Goal: Check status: Check status

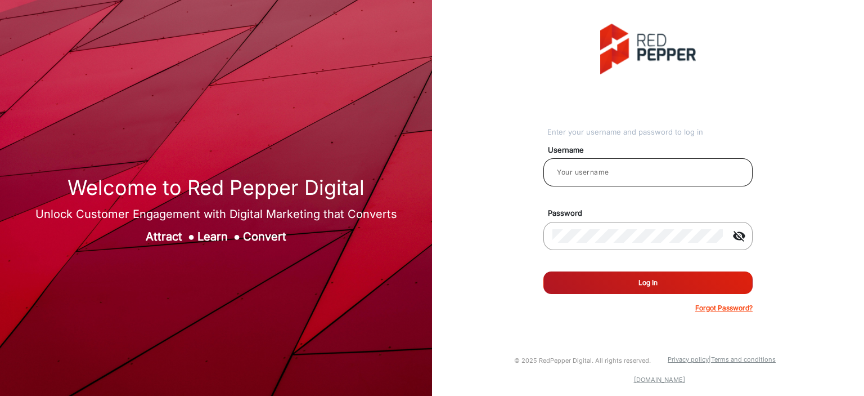
click at [608, 180] on div at bounding box center [648, 172] width 191 height 32
click at [608, 171] on input "email" at bounding box center [648, 172] width 191 height 14
type input "balaji"
click at [544, 271] on button "Log In" at bounding box center [648, 282] width 209 height 23
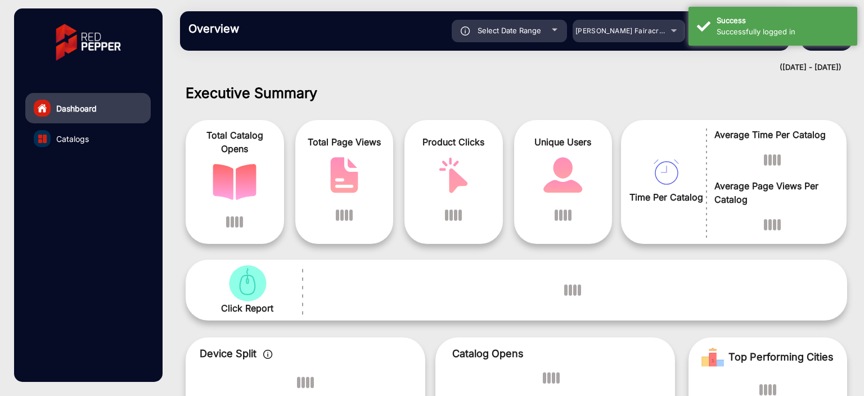
scroll to position [8, 0]
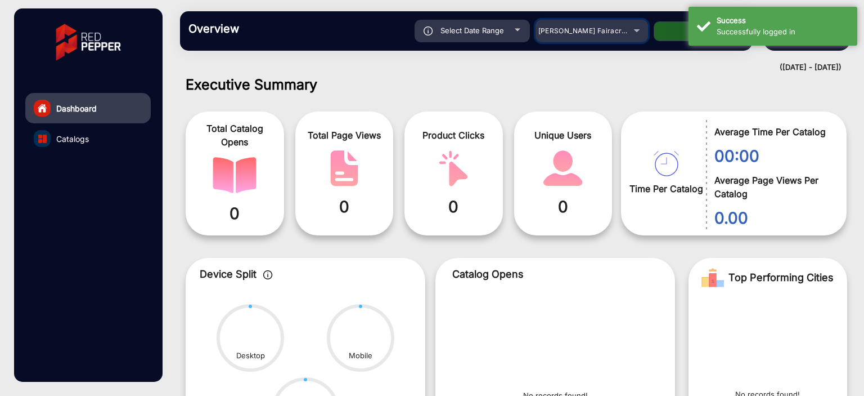
click at [599, 25] on div "[PERSON_NAME] Fairacre Farms" at bounding box center [584, 31] width 90 height 14
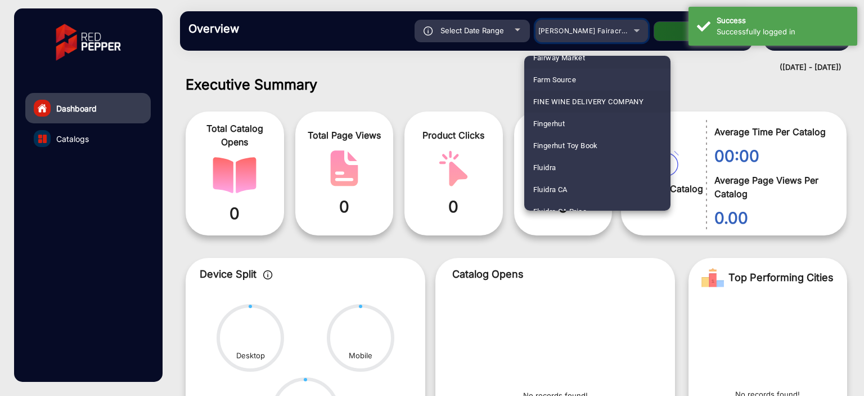
scroll to position [1358, 0]
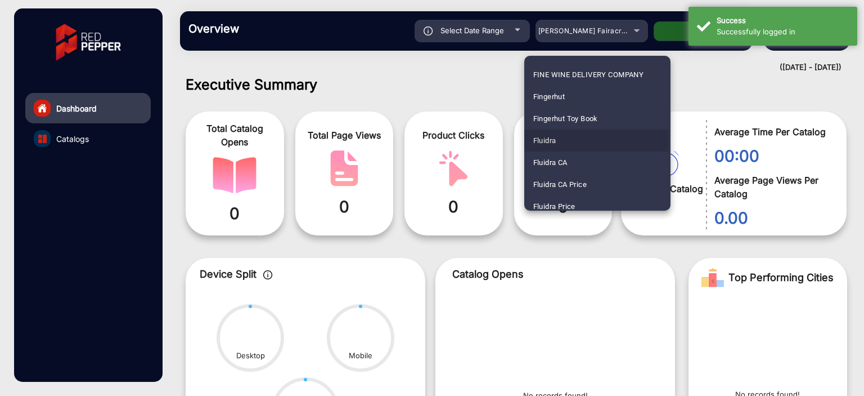
click at [559, 139] on mat-option "Fluidra" at bounding box center [598, 140] width 146 height 22
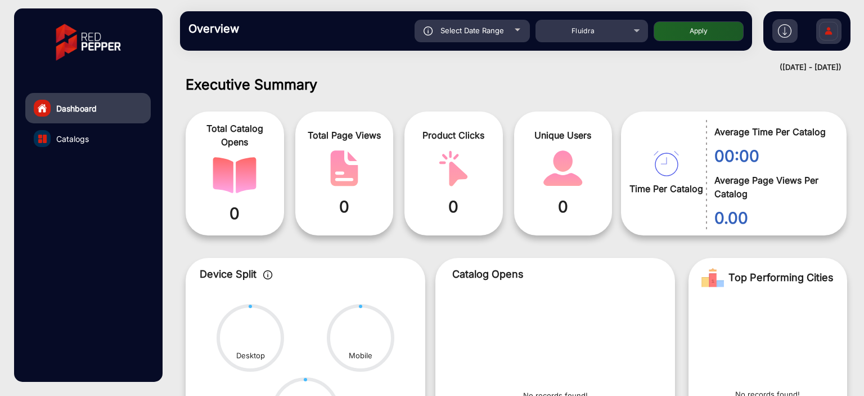
click at [680, 23] on button "Apply" at bounding box center [699, 31] width 90 height 20
type input "[DATE]"
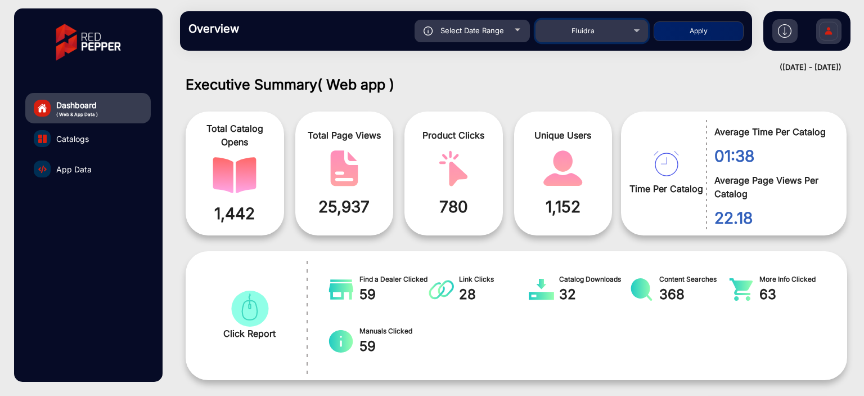
click at [603, 29] on div "Fluidra" at bounding box center [584, 31] width 90 height 14
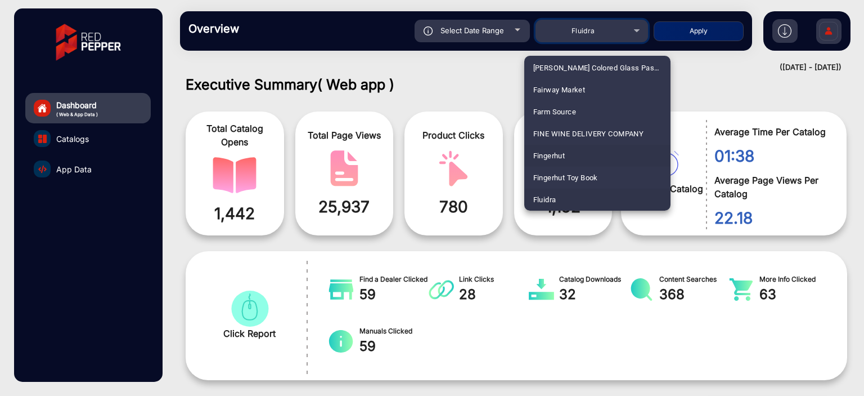
scroll to position [1355, 0]
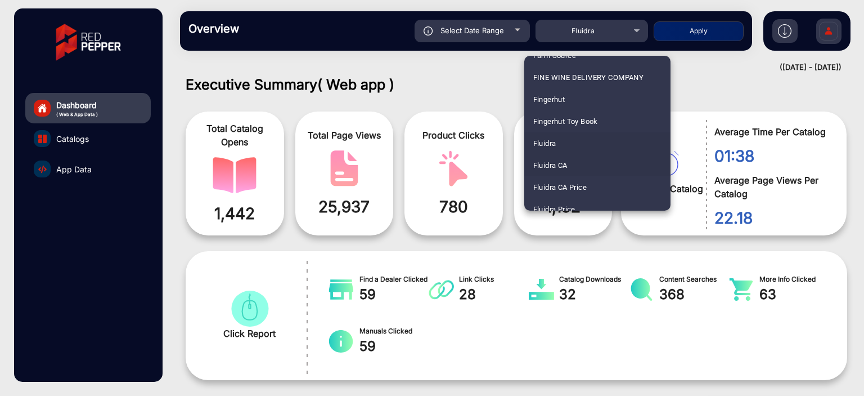
click at [561, 165] on span "Fluidra CA" at bounding box center [551, 165] width 34 height 22
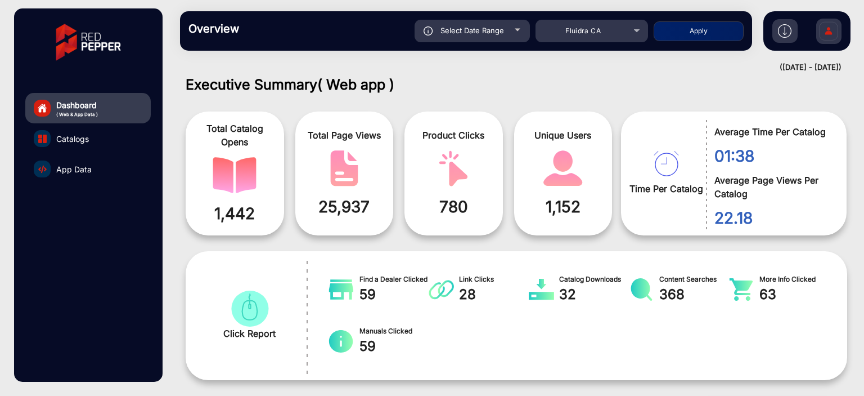
click at [687, 31] on button "Apply" at bounding box center [699, 31] width 90 height 20
type input "[DATE]"
click at [604, 23] on mat-select "Fluidra CA" at bounding box center [592, 31] width 113 height 23
click at [606, 44] on div "Overview Reports Understand what makes your customers tick and learn how they a…" at bounding box center [466, 30] width 572 height 39
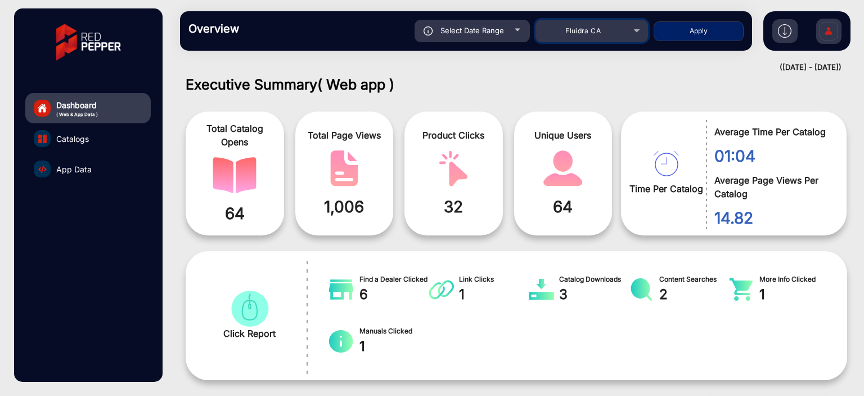
click at [603, 40] on mat-select "Fluidra CA" at bounding box center [592, 31] width 113 height 23
click at [597, 27] on span "Fluidra CA" at bounding box center [583, 30] width 35 height 8
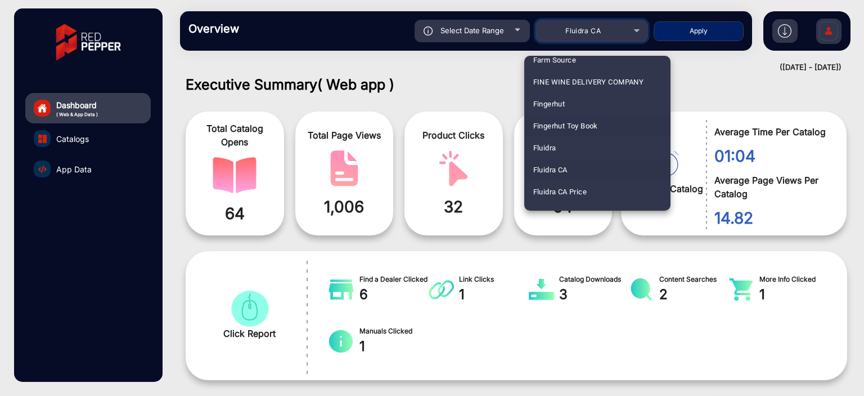
scroll to position [1377, 0]
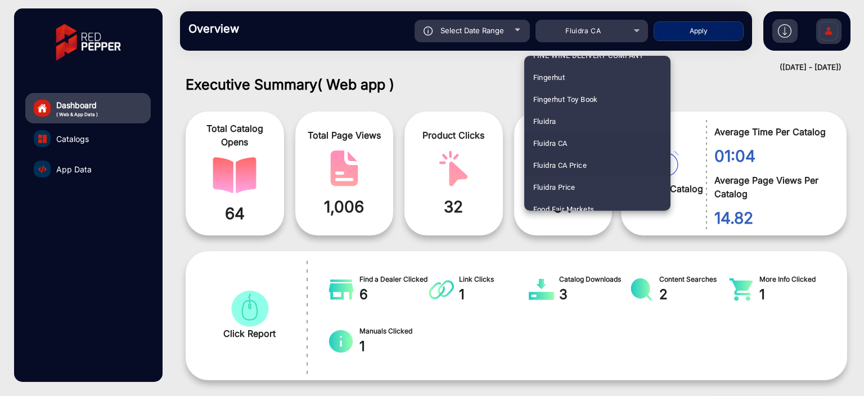
click at [578, 168] on span "Fluidra CA Price" at bounding box center [561, 165] width 54 height 22
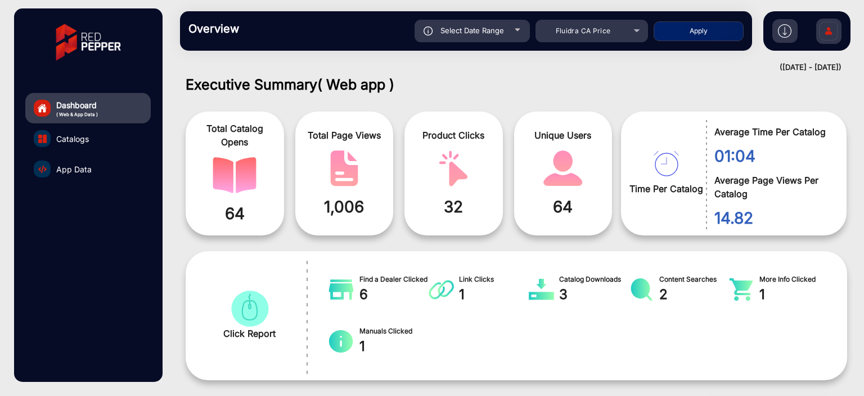
click at [699, 35] on button "Apply" at bounding box center [699, 31] width 90 height 20
type input "[DATE]"
click at [604, 24] on div "Fluidra CA Price" at bounding box center [584, 31] width 90 height 14
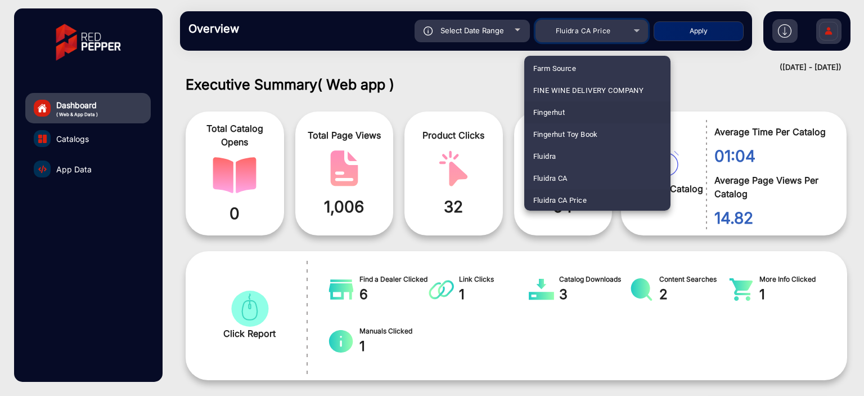
scroll to position [1398, 0]
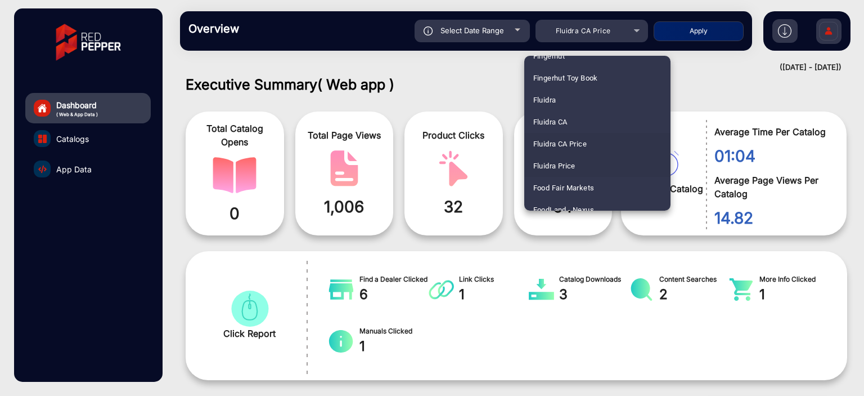
click at [577, 160] on mat-option "Fluidra Price" at bounding box center [598, 166] width 146 height 22
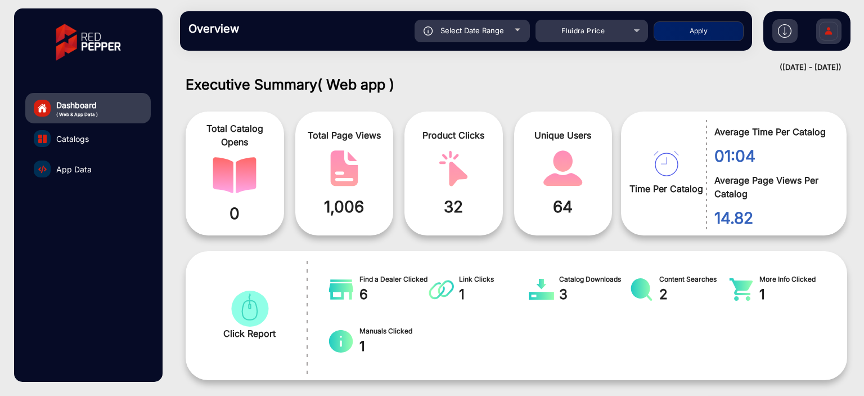
click at [682, 30] on button "Apply" at bounding box center [699, 31] width 90 height 20
type input "[DATE]"
click at [617, 35] on div "Fluidra Price" at bounding box center [584, 31] width 90 height 14
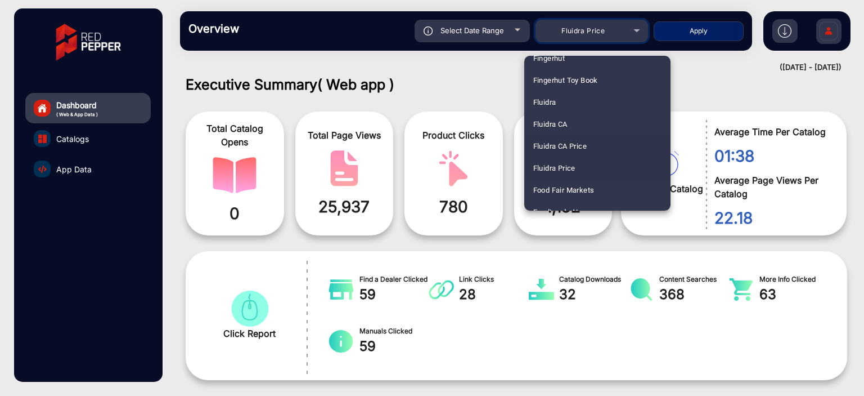
scroll to position [1421, 0]
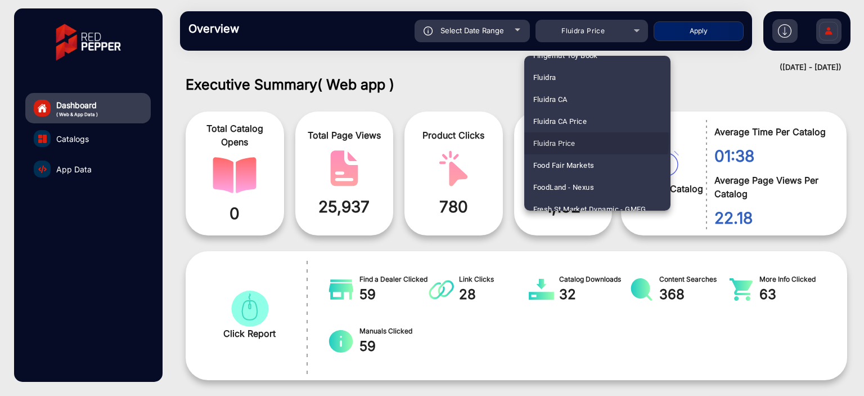
click at [568, 140] on span "Fluidra Price" at bounding box center [555, 143] width 42 height 22
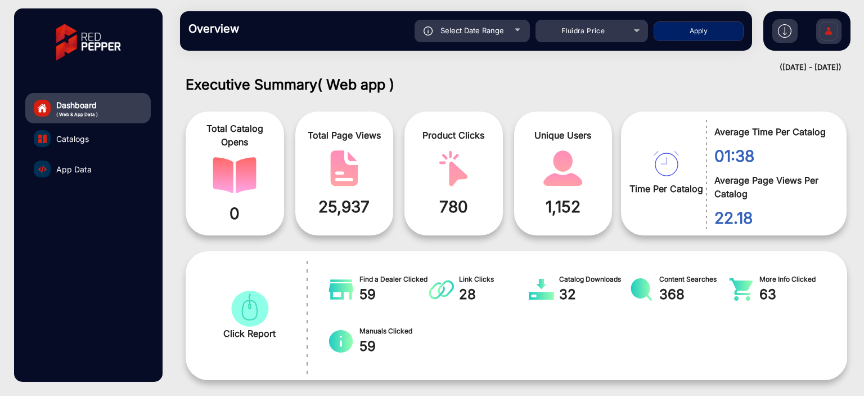
click at [684, 31] on button "Apply" at bounding box center [699, 31] width 90 height 20
type input "[DATE]"
